Goal: Information Seeking & Learning: Learn about a topic

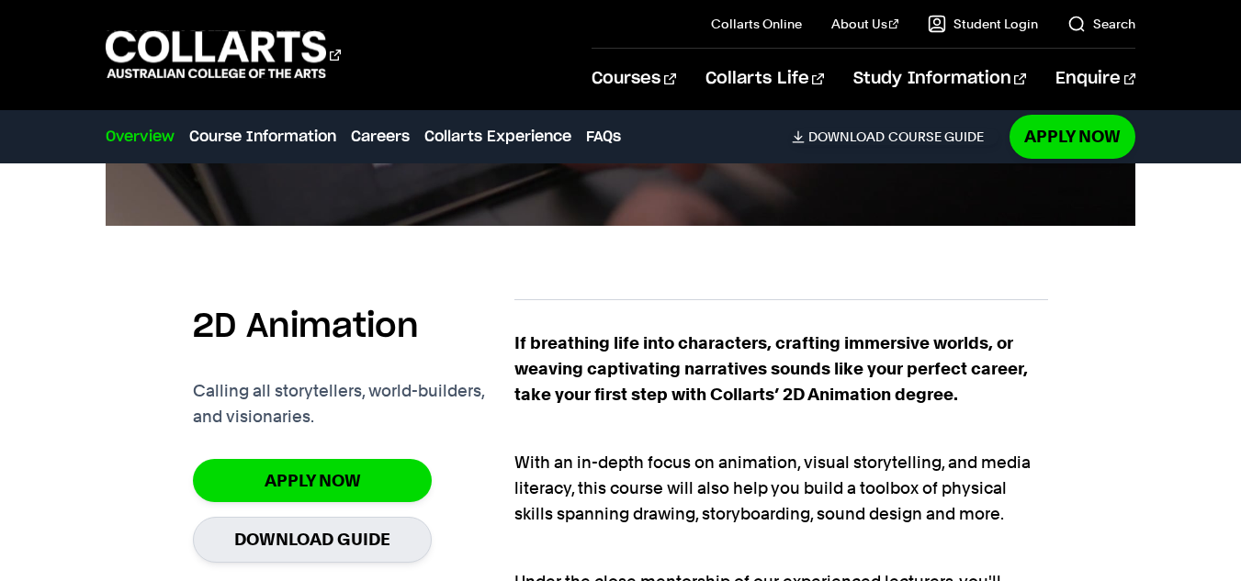
scroll to position [1006, 0]
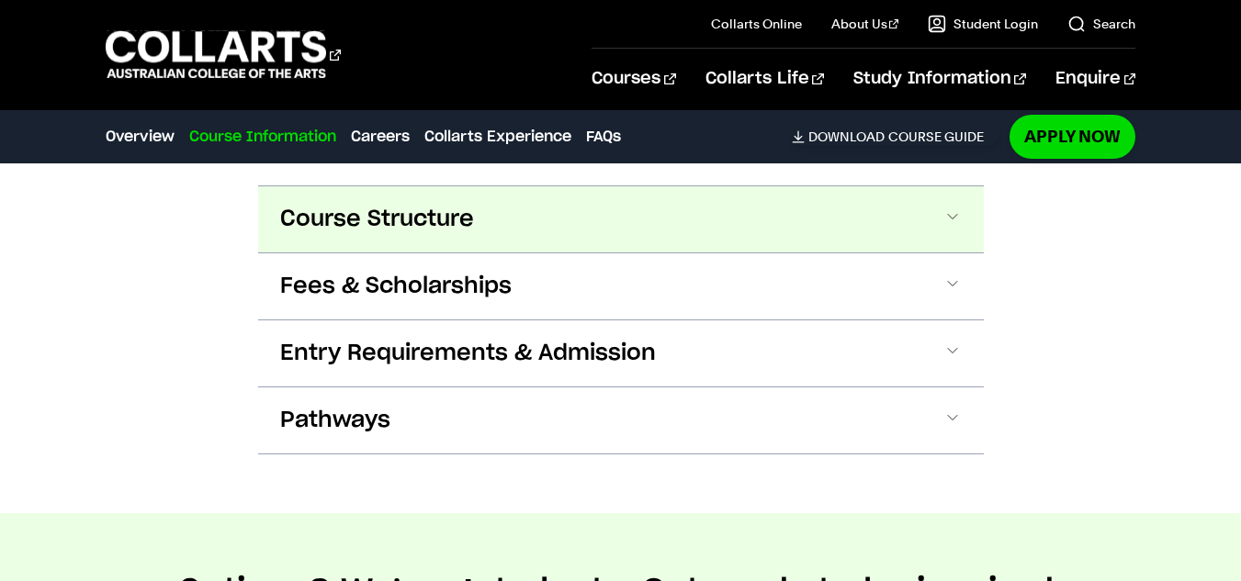
click at [417, 199] on button "Course Structure" at bounding box center [620, 219] width 725 height 66
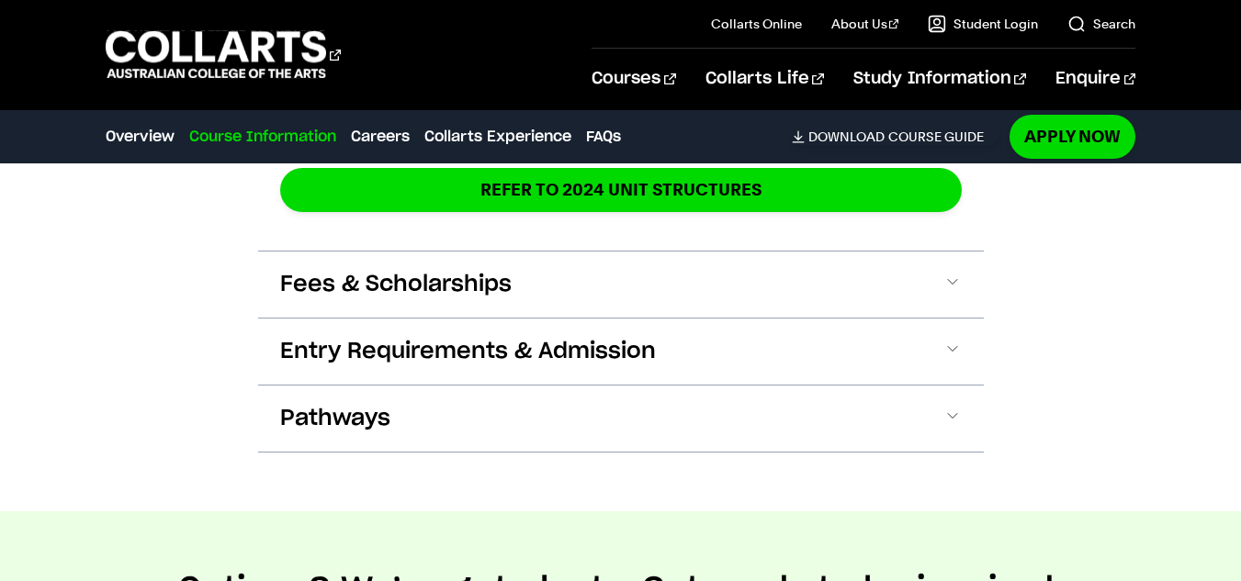
scroll to position [3227, 0]
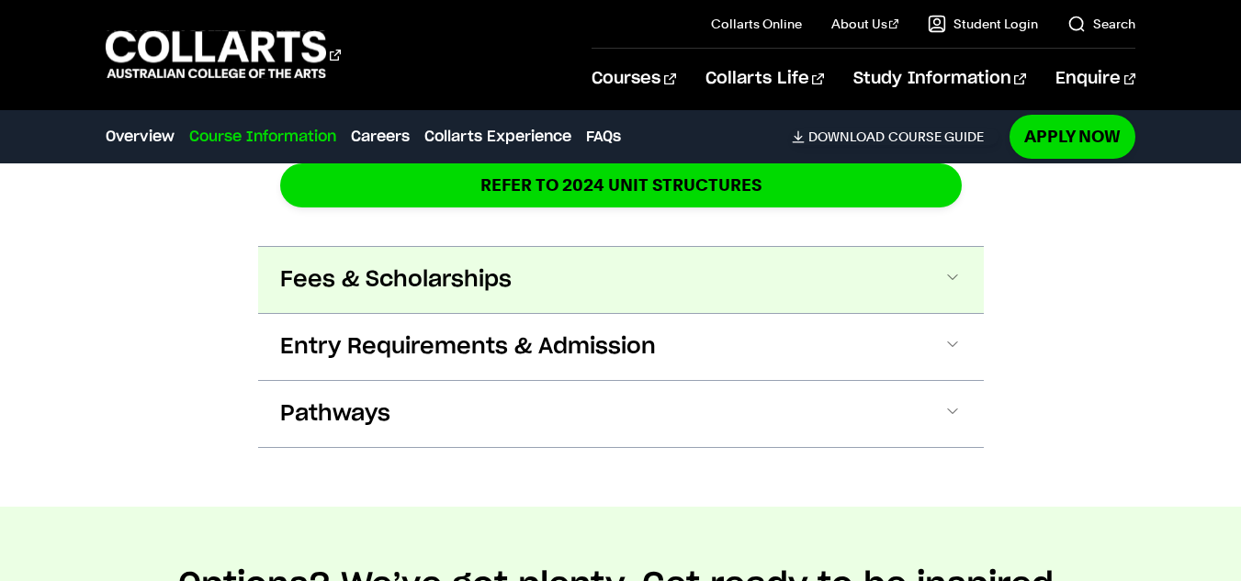
click at [533, 274] on button "Fees & Scholarships" at bounding box center [620, 280] width 725 height 66
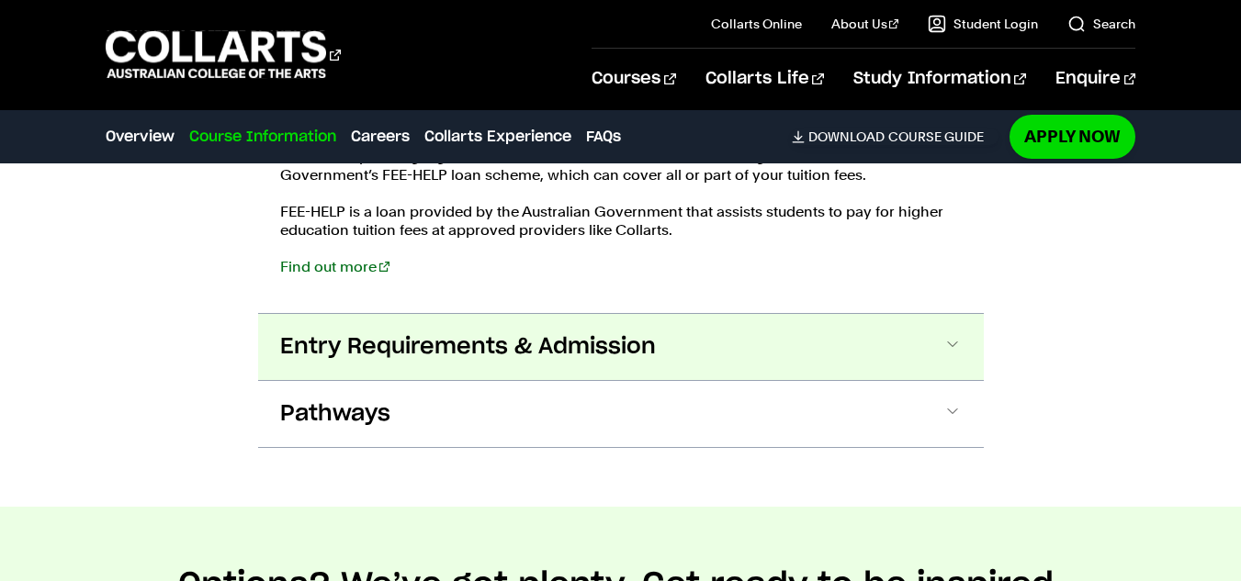
scroll to position [3647, 0]
click at [410, 334] on span "Entry Requirements & Admission" at bounding box center [468, 346] width 376 height 29
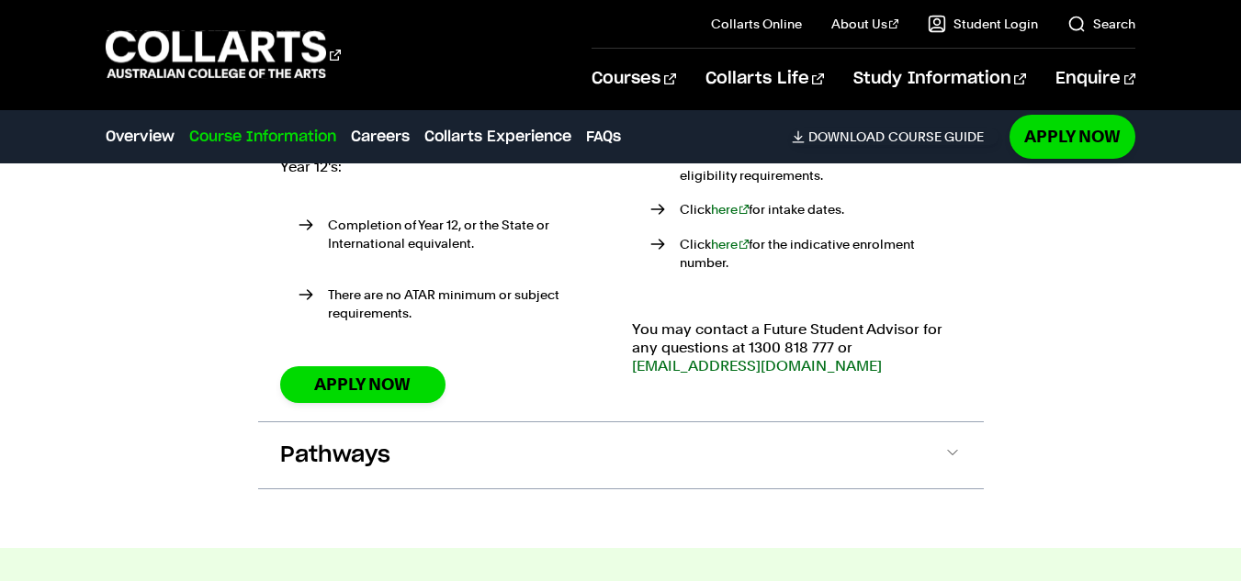
scroll to position [4129, 0]
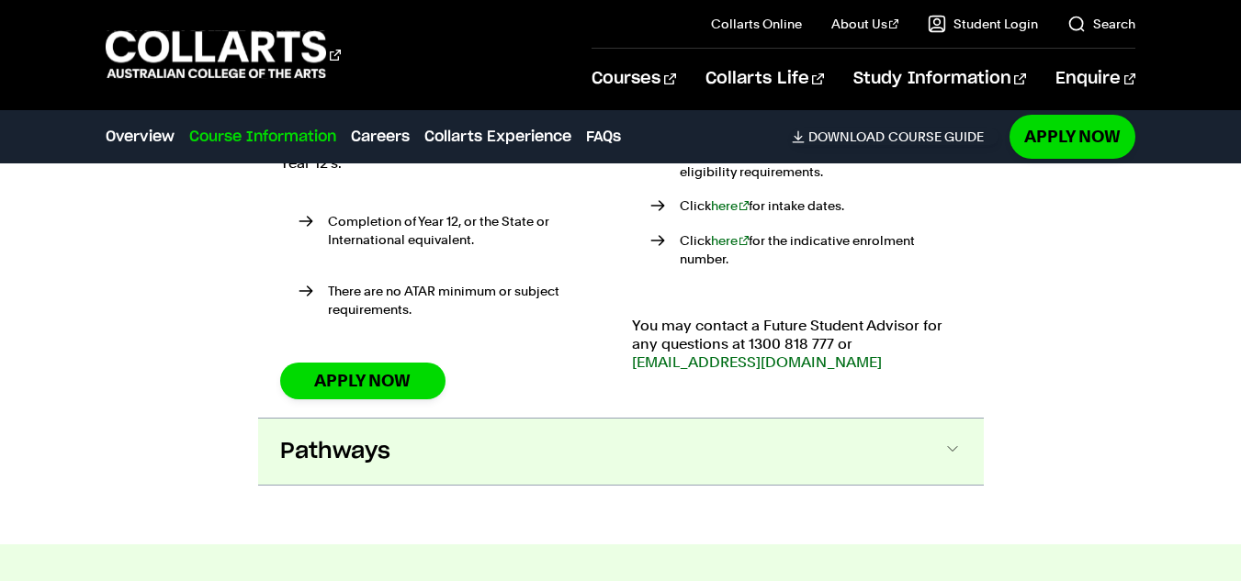
click at [421, 419] on button "Pathways" at bounding box center [620, 452] width 725 height 66
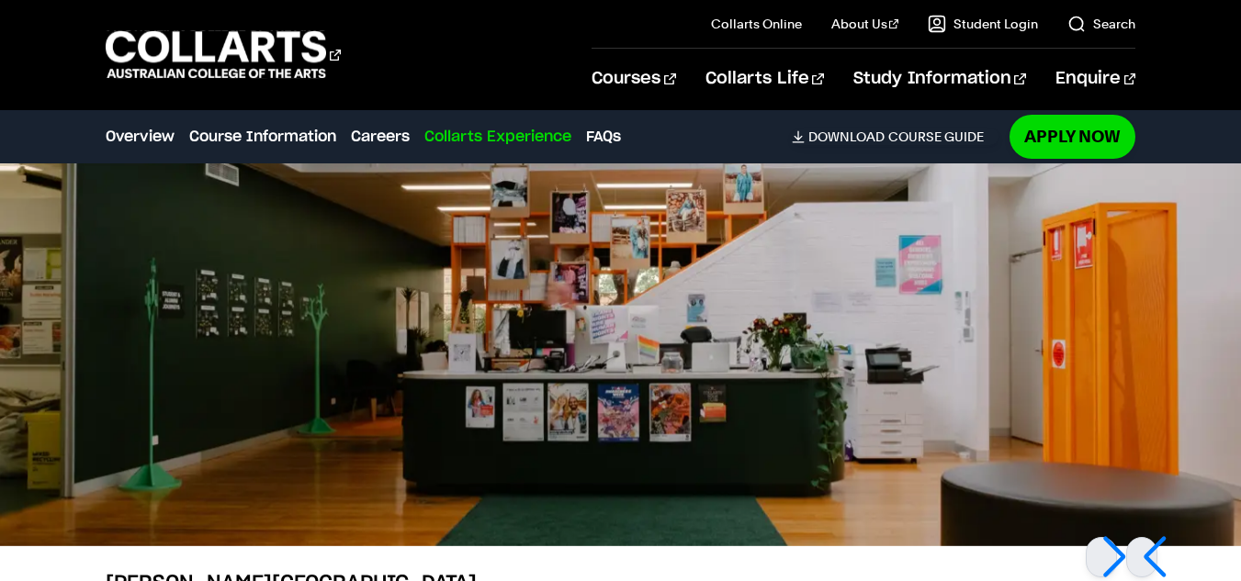
scroll to position [6462, 0]
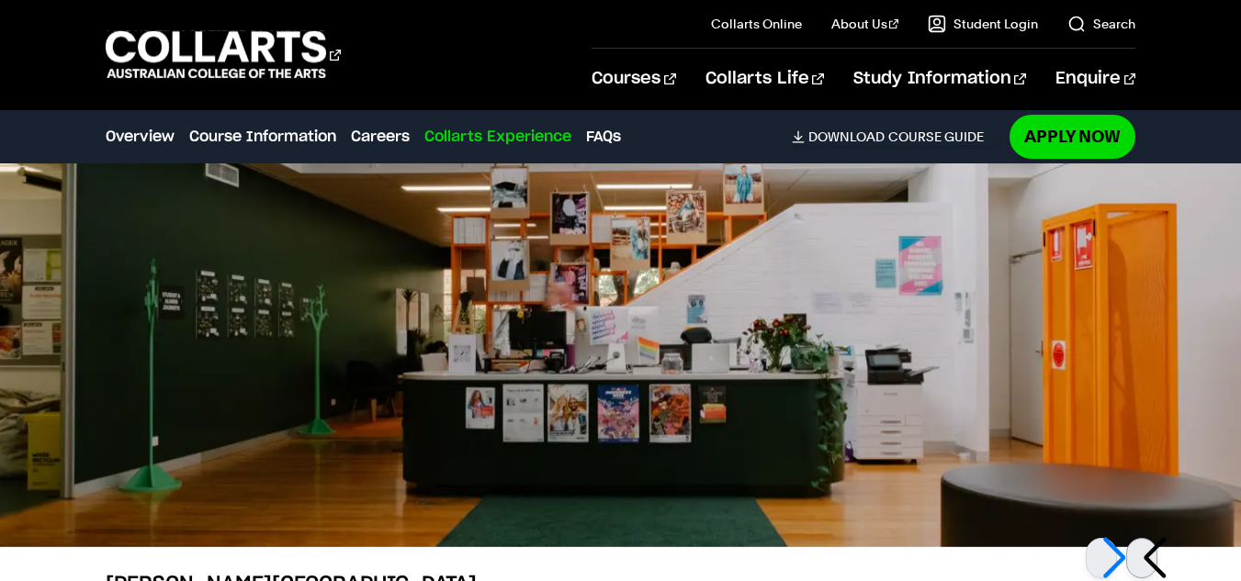
click at [1152, 538] on div at bounding box center [1141, 558] width 31 height 40
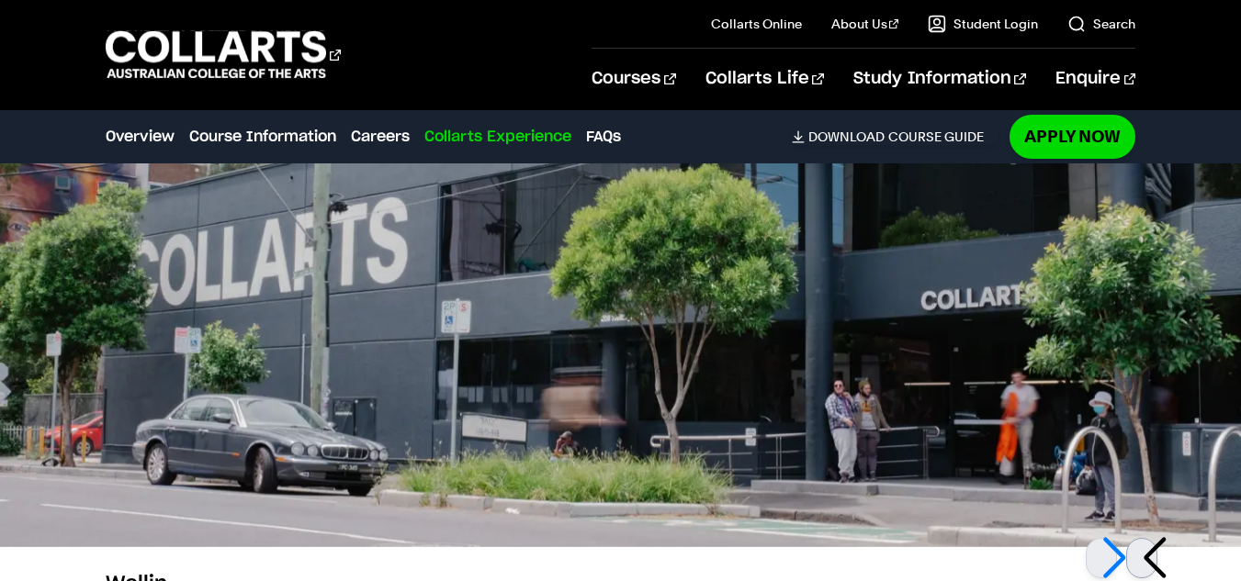
click at [1152, 538] on div at bounding box center [1141, 558] width 31 height 40
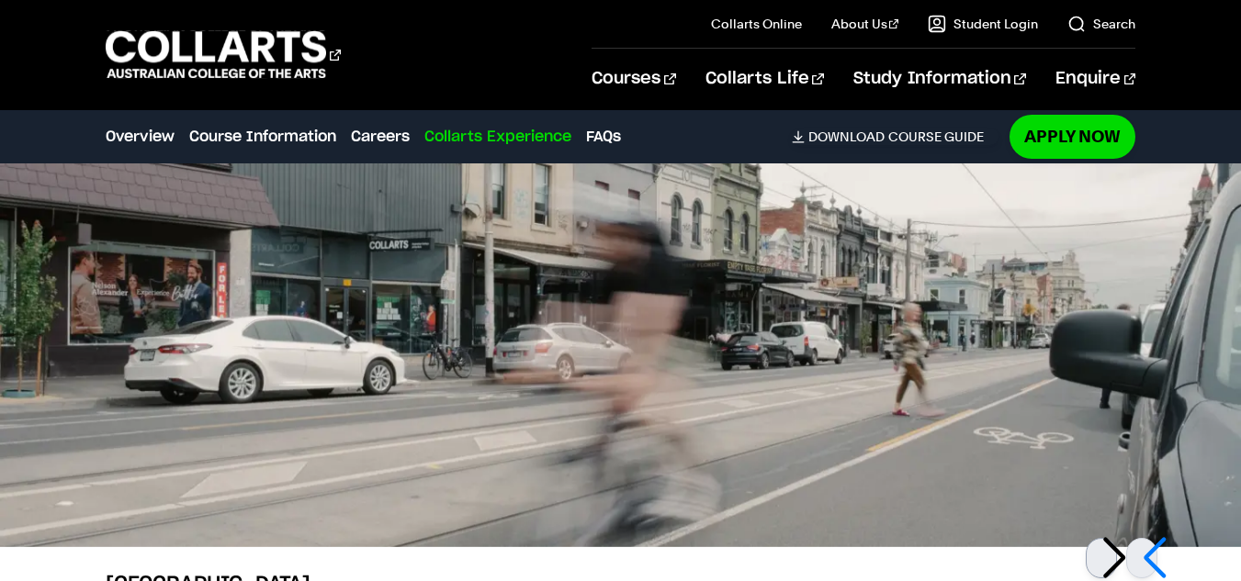
click at [1107, 538] on div at bounding box center [1100, 558] width 31 height 40
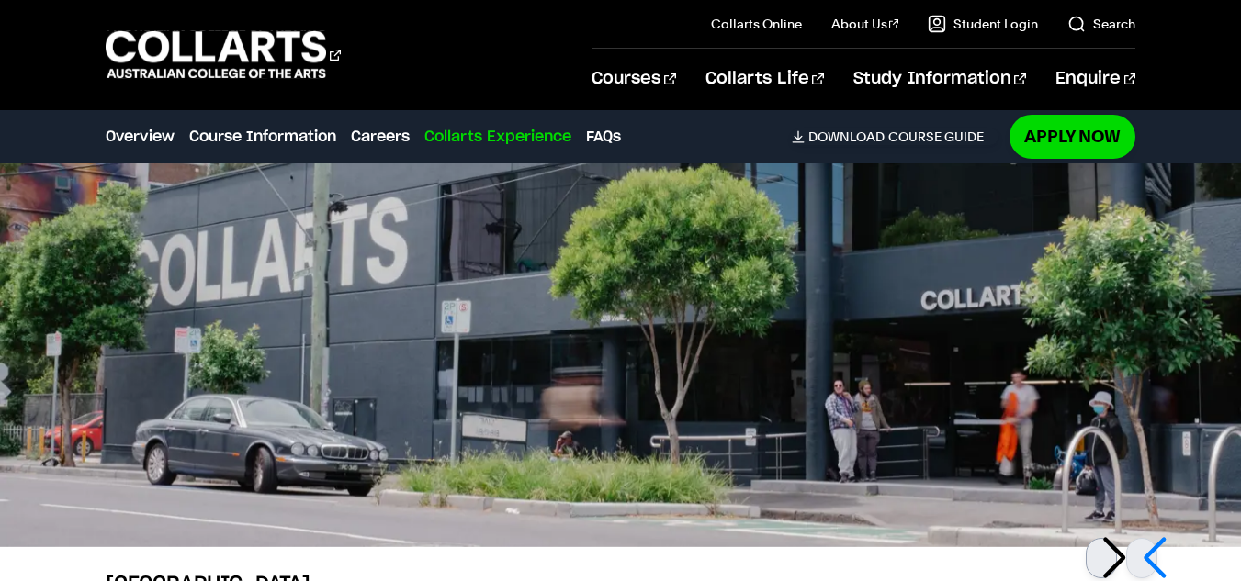
click at [1107, 538] on div at bounding box center [1100, 558] width 31 height 40
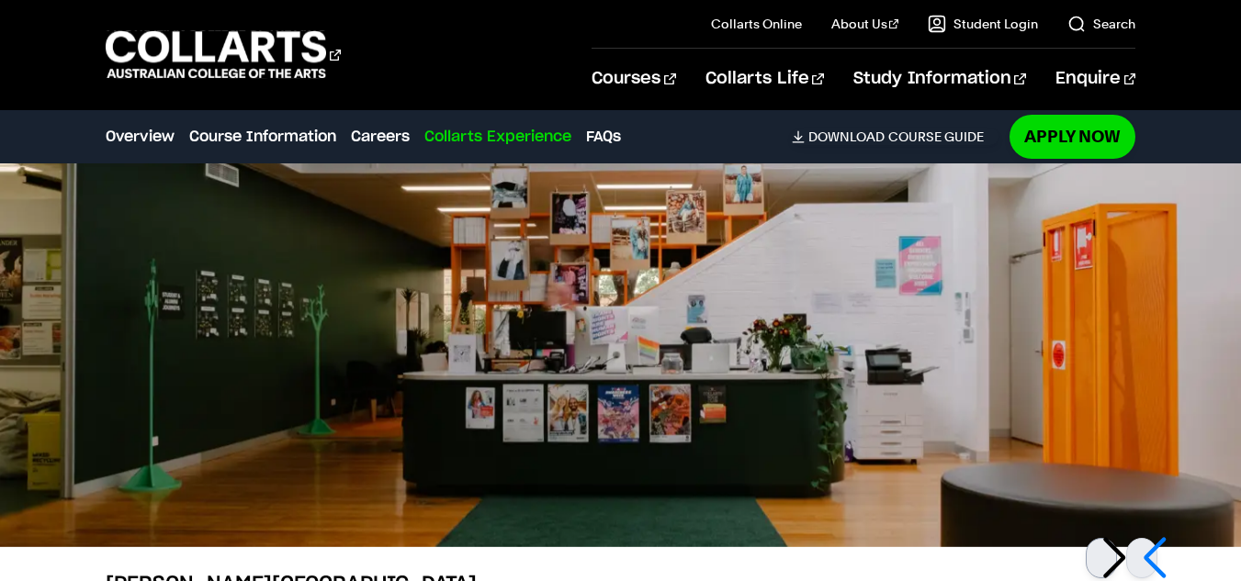
click at [1107, 538] on div at bounding box center [1100, 558] width 31 height 40
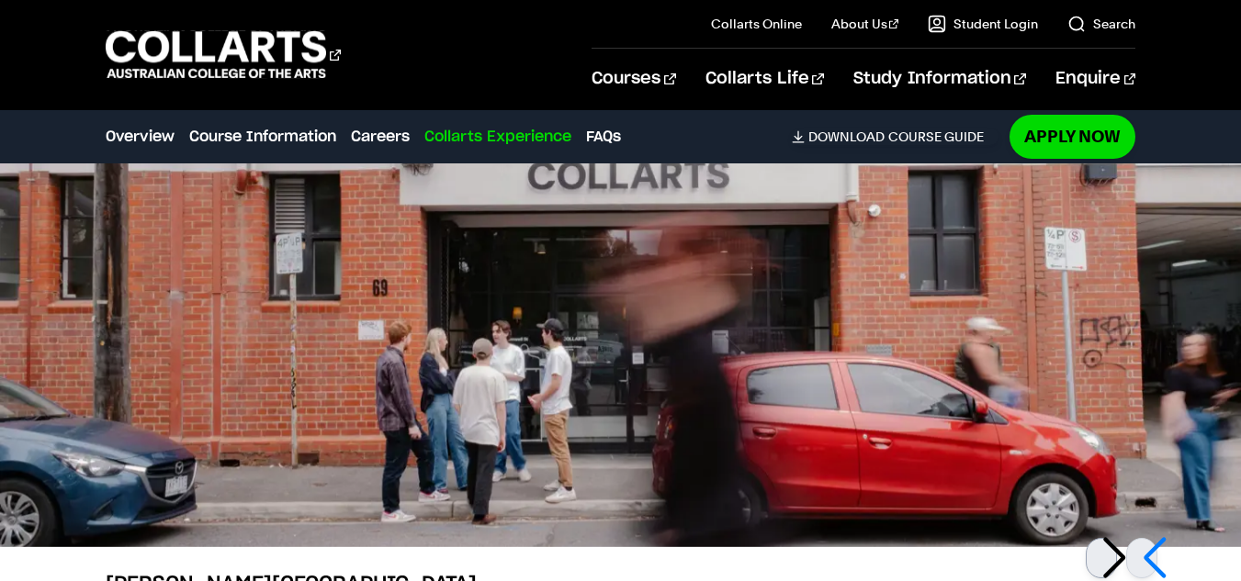
click at [1105, 538] on div at bounding box center [1100, 558] width 31 height 40
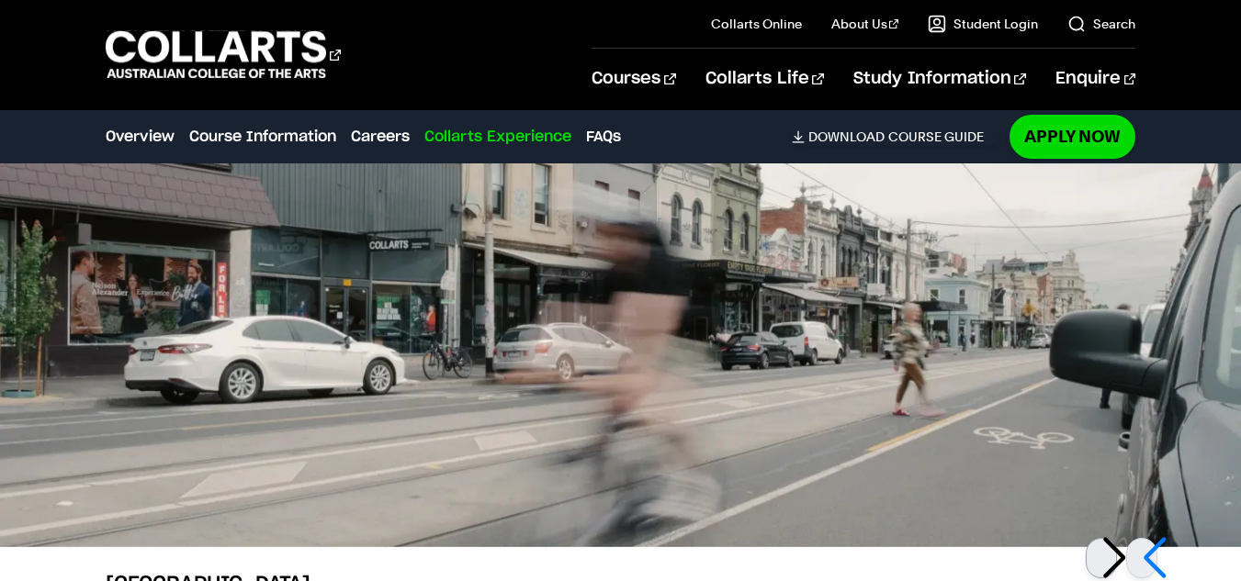
click at [1105, 538] on div at bounding box center [1100, 558] width 31 height 40
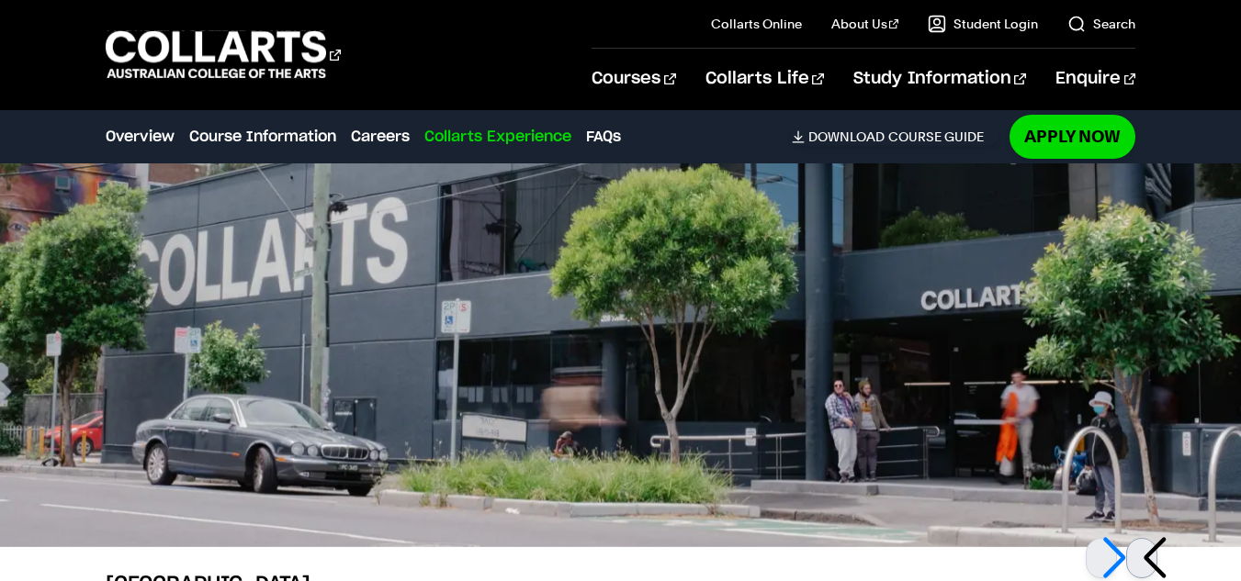
click at [1149, 538] on div at bounding box center [1141, 558] width 31 height 40
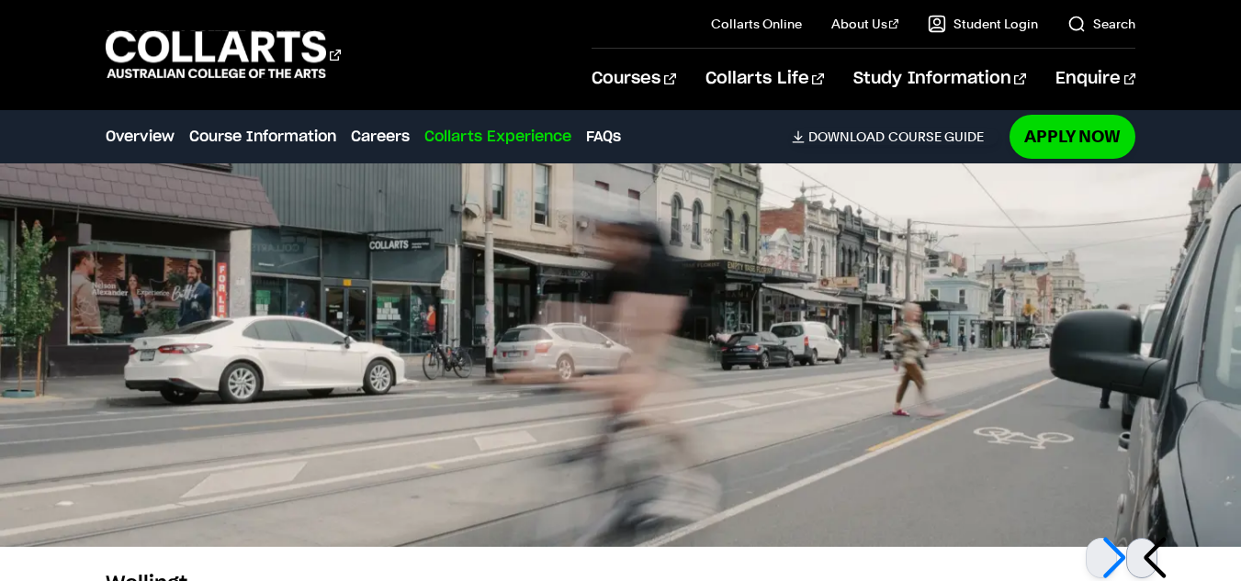
click at [1149, 538] on div at bounding box center [1141, 558] width 31 height 40
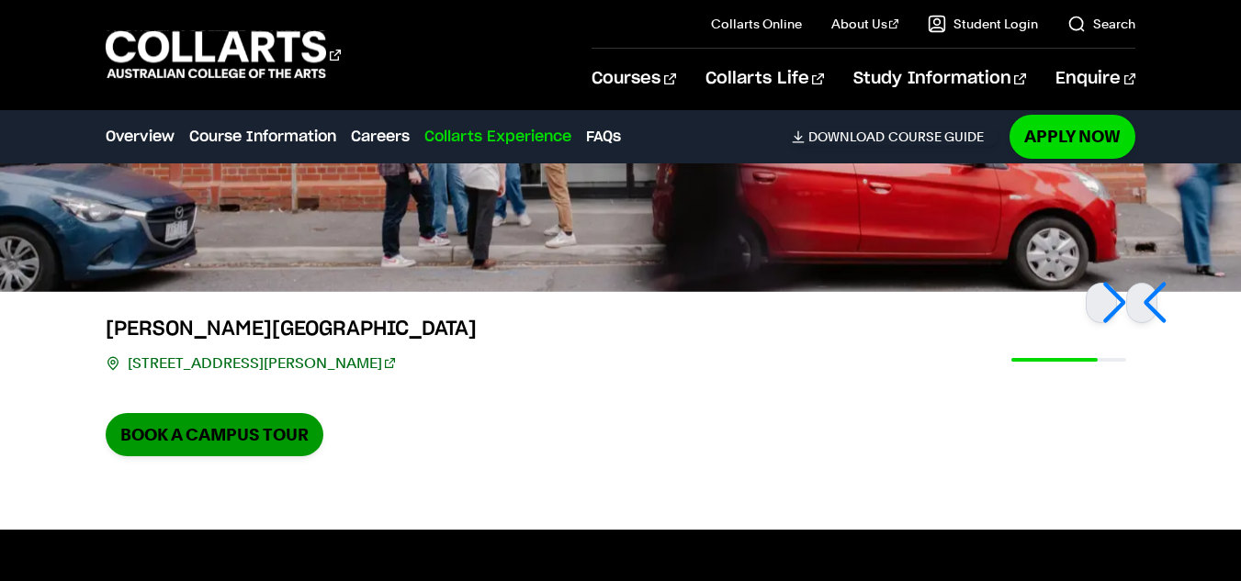
scroll to position [6718, 0]
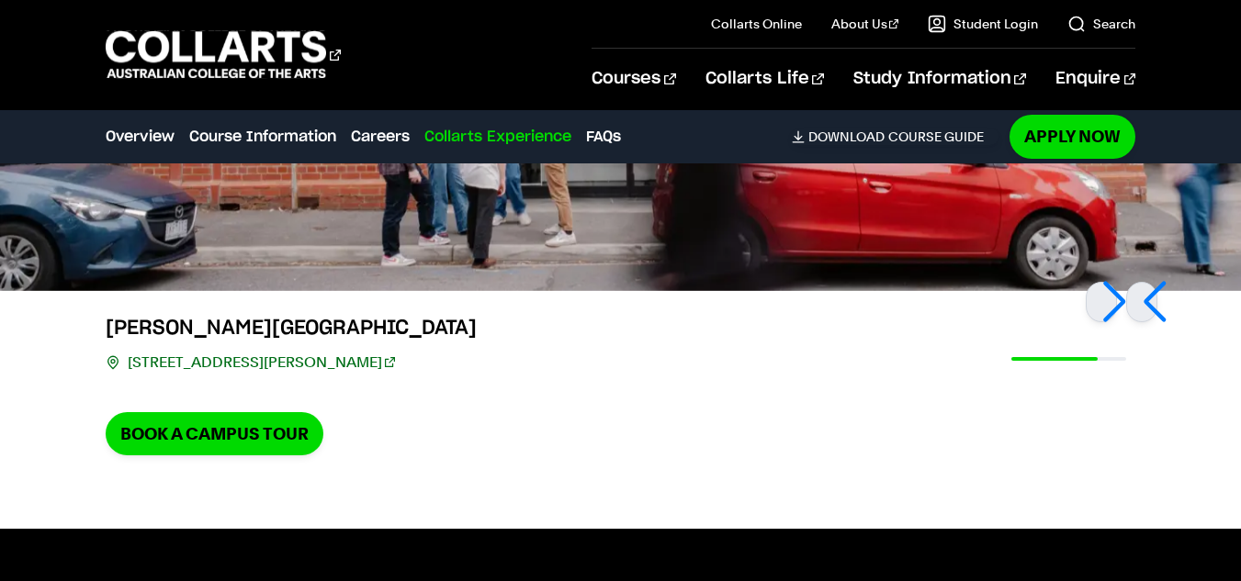
click at [276, 350] on link "[STREET_ADDRESS][PERSON_NAME]" at bounding box center [261, 363] width 267 height 26
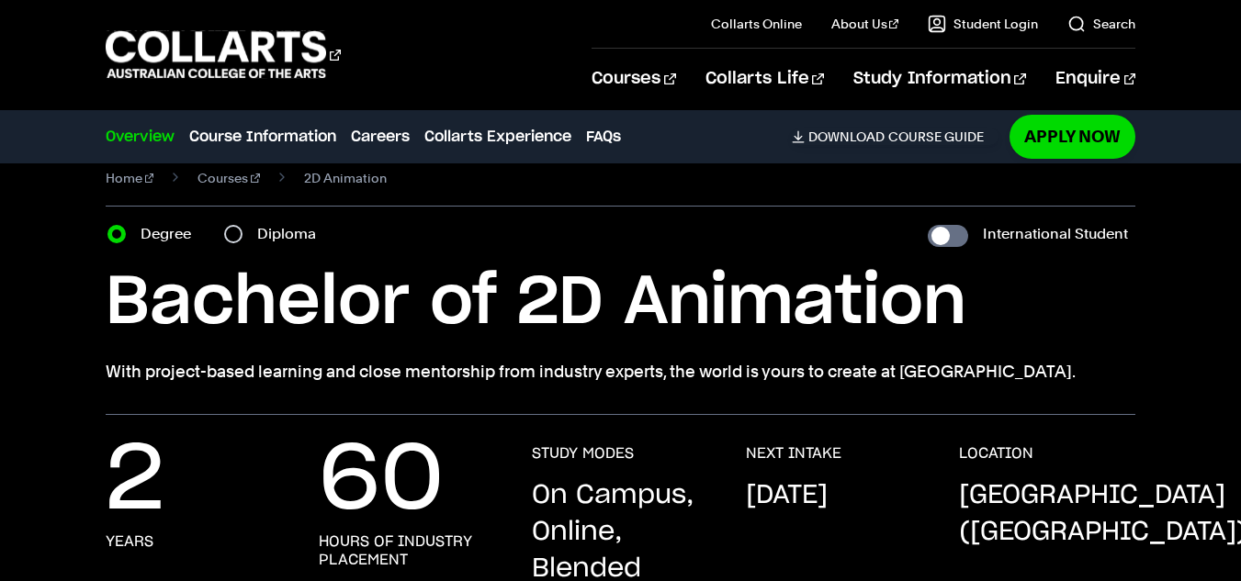
scroll to position [28, 0]
click at [229, 241] on input "Diploma" at bounding box center [233, 233] width 18 height 18
radio input "true"
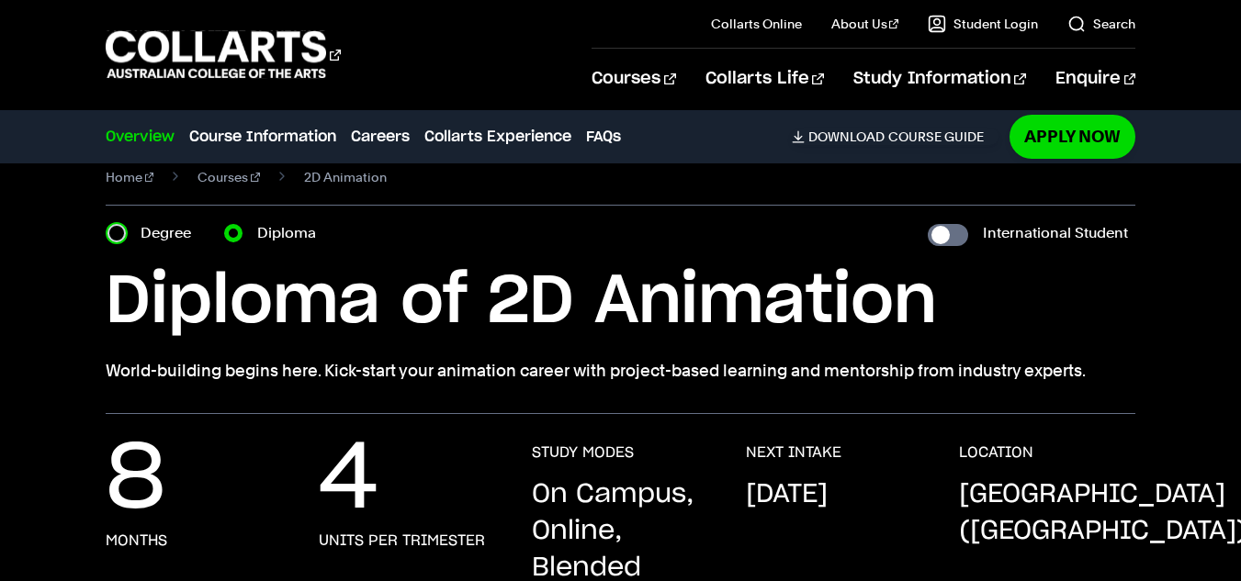
click at [109, 231] on input "Degree" at bounding box center [116, 233] width 18 height 18
radio input "true"
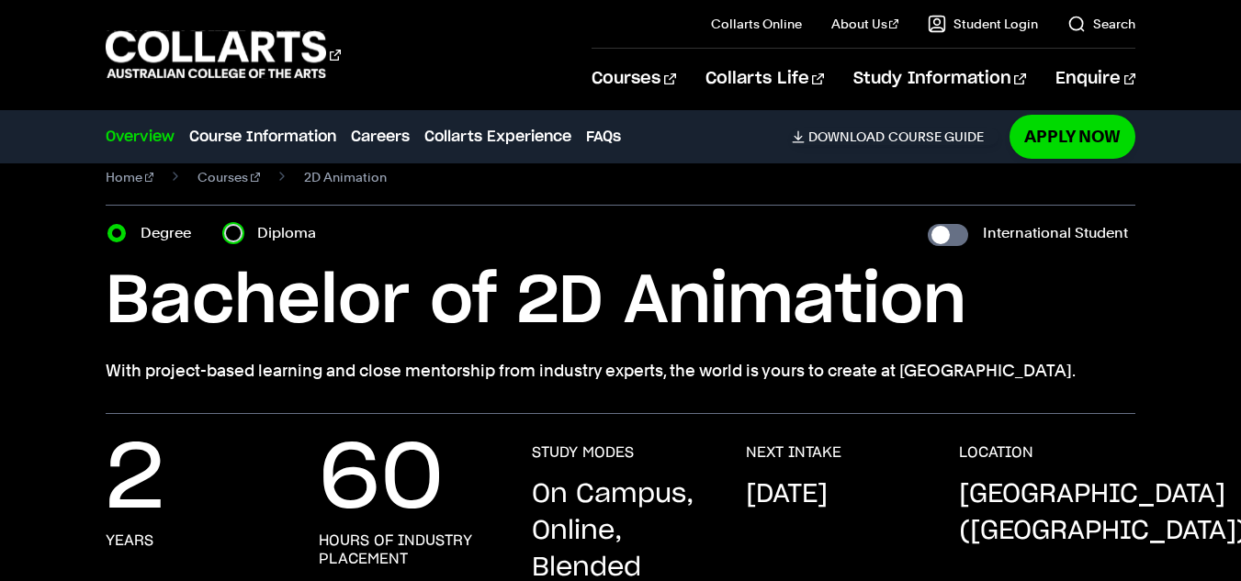
click at [230, 231] on input "Diploma" at bounding box center [233, 233] width 18 height 18
radio input "true"
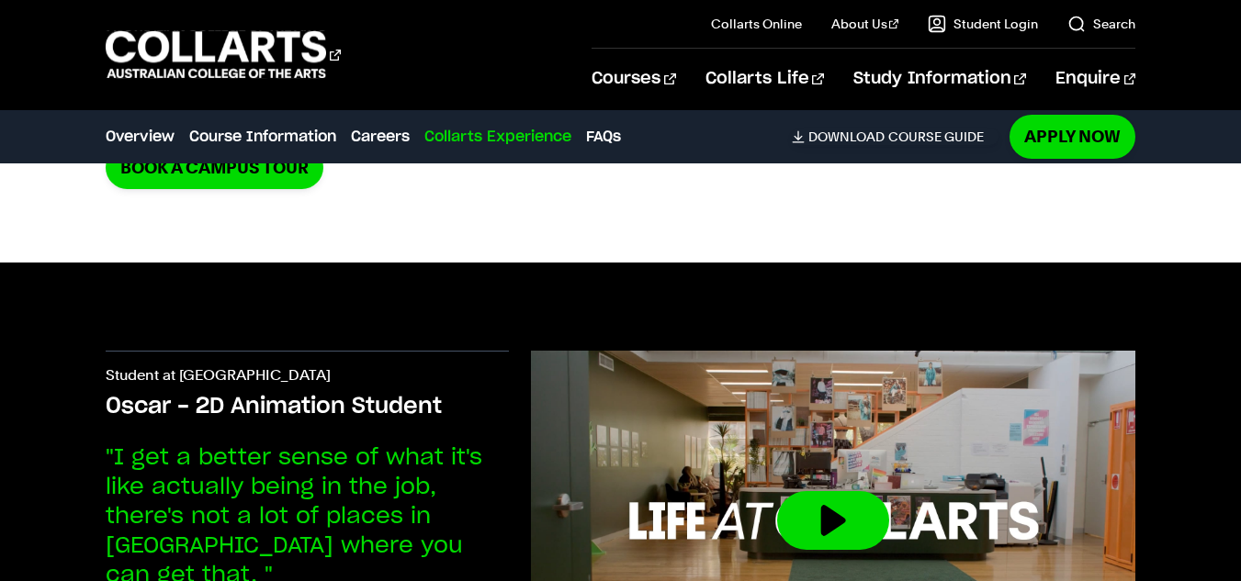
scroll to position [6248, 0]
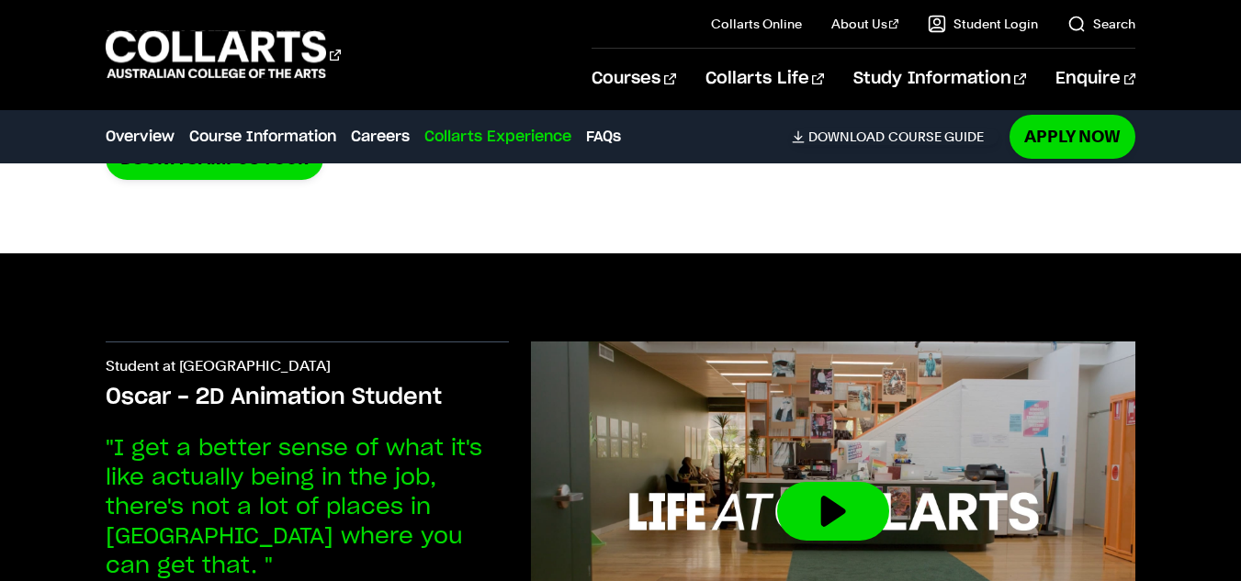
scroll to position [28, 0]
